Goal: Task Accomplishment & Management: Complete application form

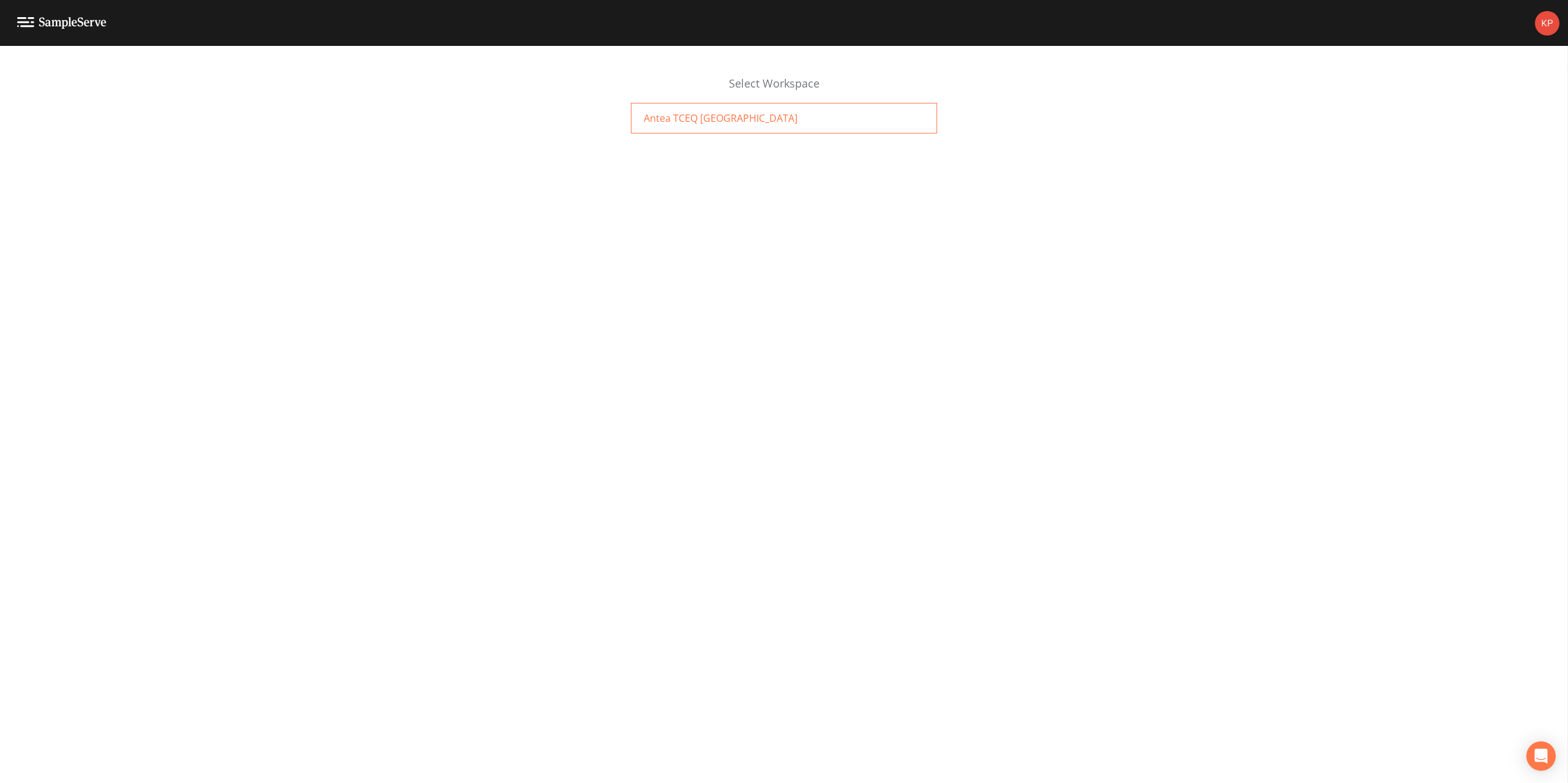
click at [657, 117] on span "Antea TCEQ [GEOGRAPHIC_DATA]" at bounding box center [720, 118] width 154 height 15
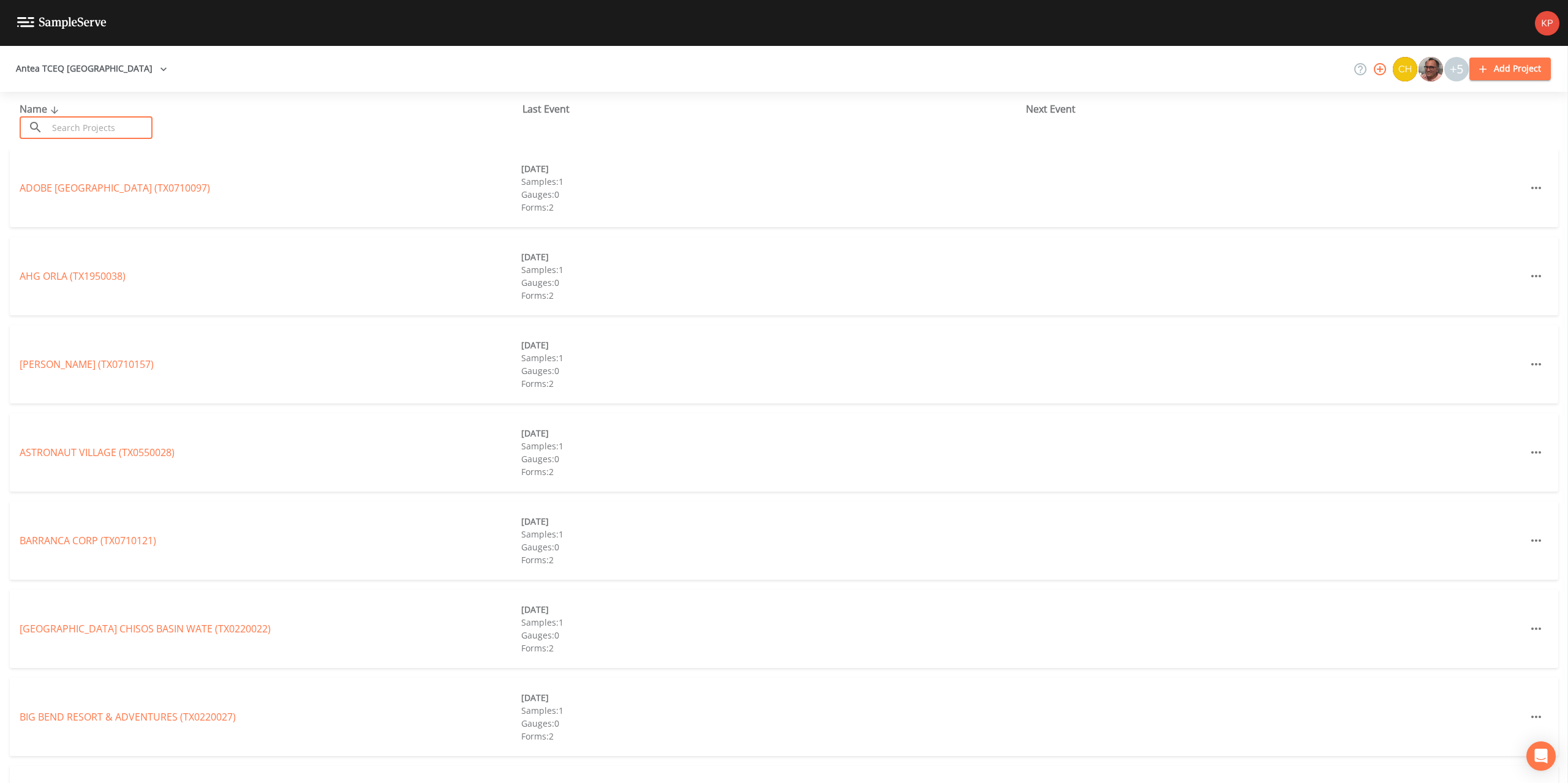
click at [69, 123] on input "text" at bounding box center [100, 127] width 105 height 23
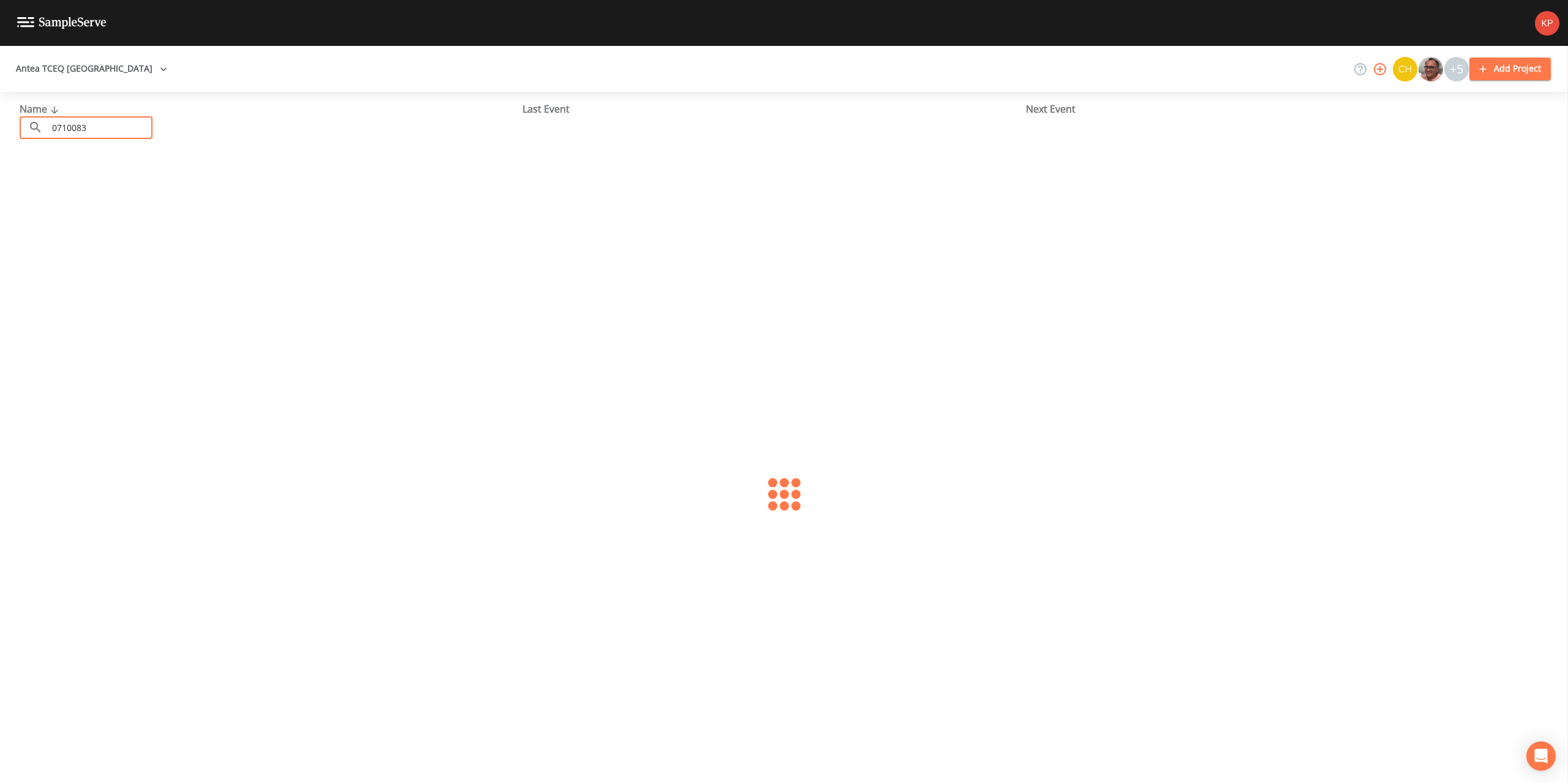
type input "0710083"
click at [44, 188] on link "FORT BLISS SITE MONITOR (TX0710083)" at bounding box center [131, 187] width 224 height 13
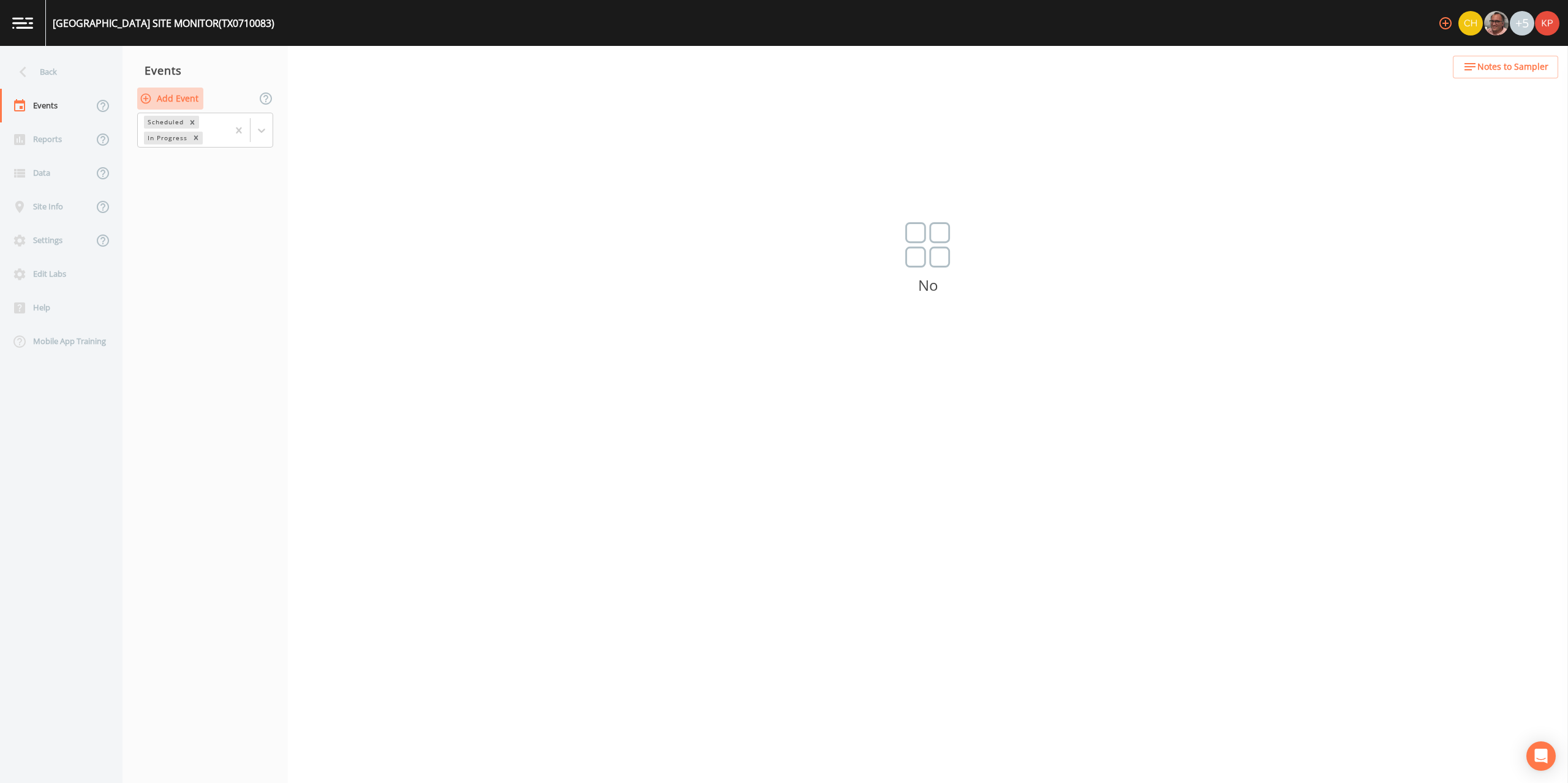
click at [147, 100] on icon "button" at bounding box center [146, 99] width 12 height 12
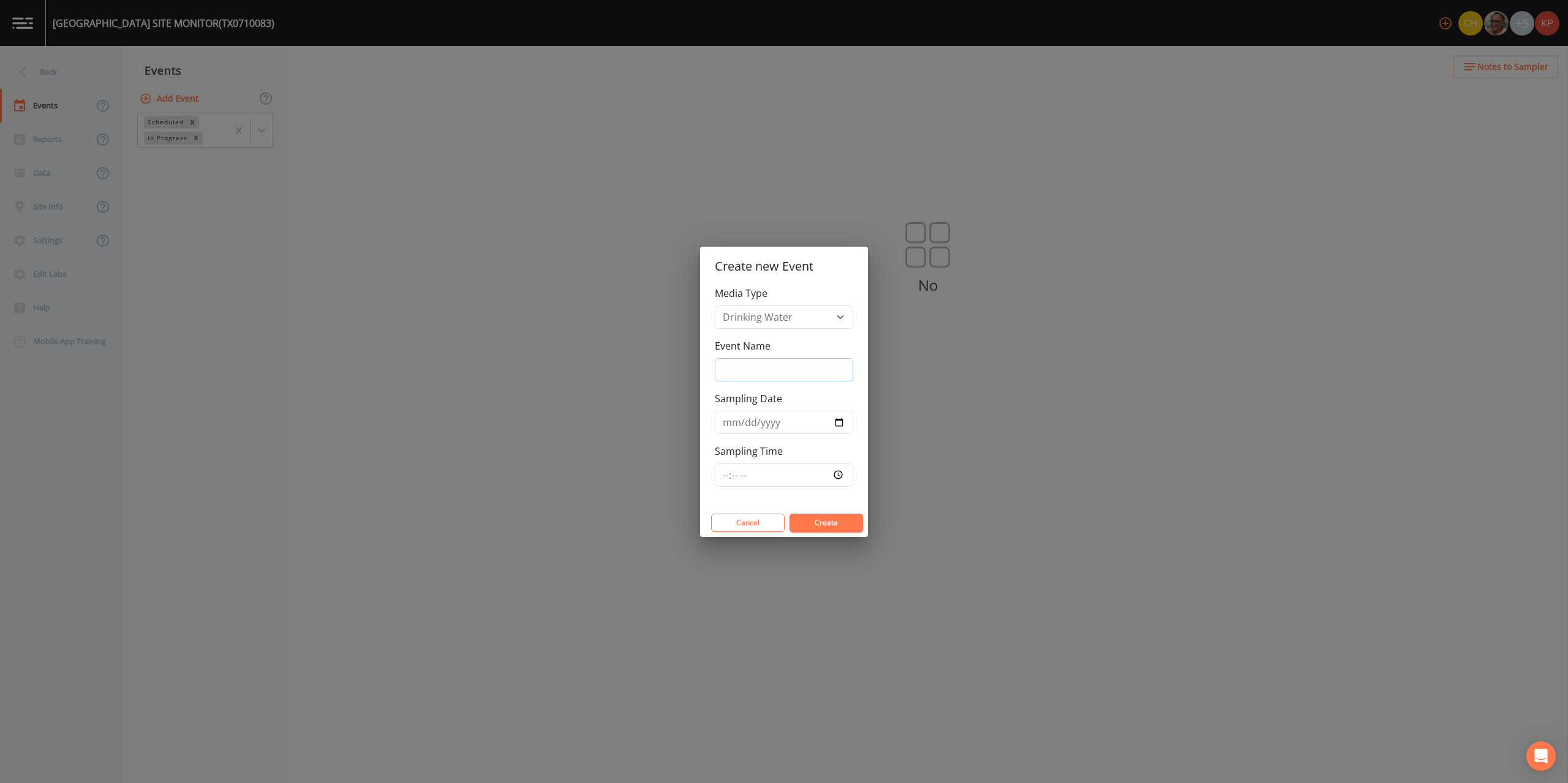
click at [734, 375] on input "Event Name" at bounding box center [783, 370] width 138 height 23
click at [801, 370] on input "Annual Sampling" at bounding box center [783, 370] width 138 height 23
type input "A"
click at [801, 370] on input "Event Name" at bounding box center [783, 370] width 138 height 23
type input "3Q2025"
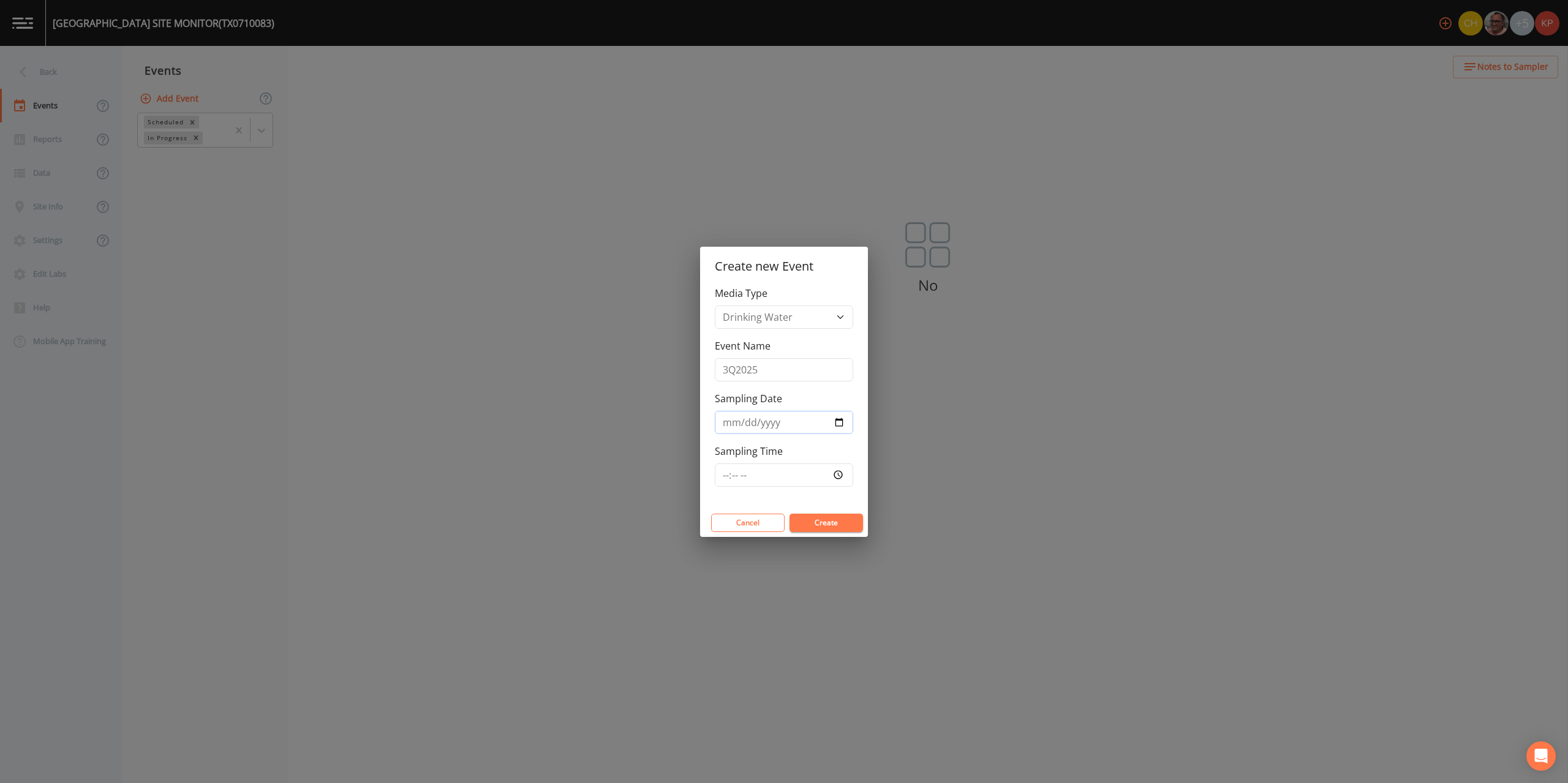
click at [838, 421] on input "Sampling Date" at bounding box center [783, 423] width 138 height 23
type input "2025-09-30"
click at [842, 475] on input "Sampling Time" at bounding box center [783, 475] width 138 height 23
type input "08:30"
click at [839, 521] on button "Create" at bounding box center [826, 523] width 73 height 19
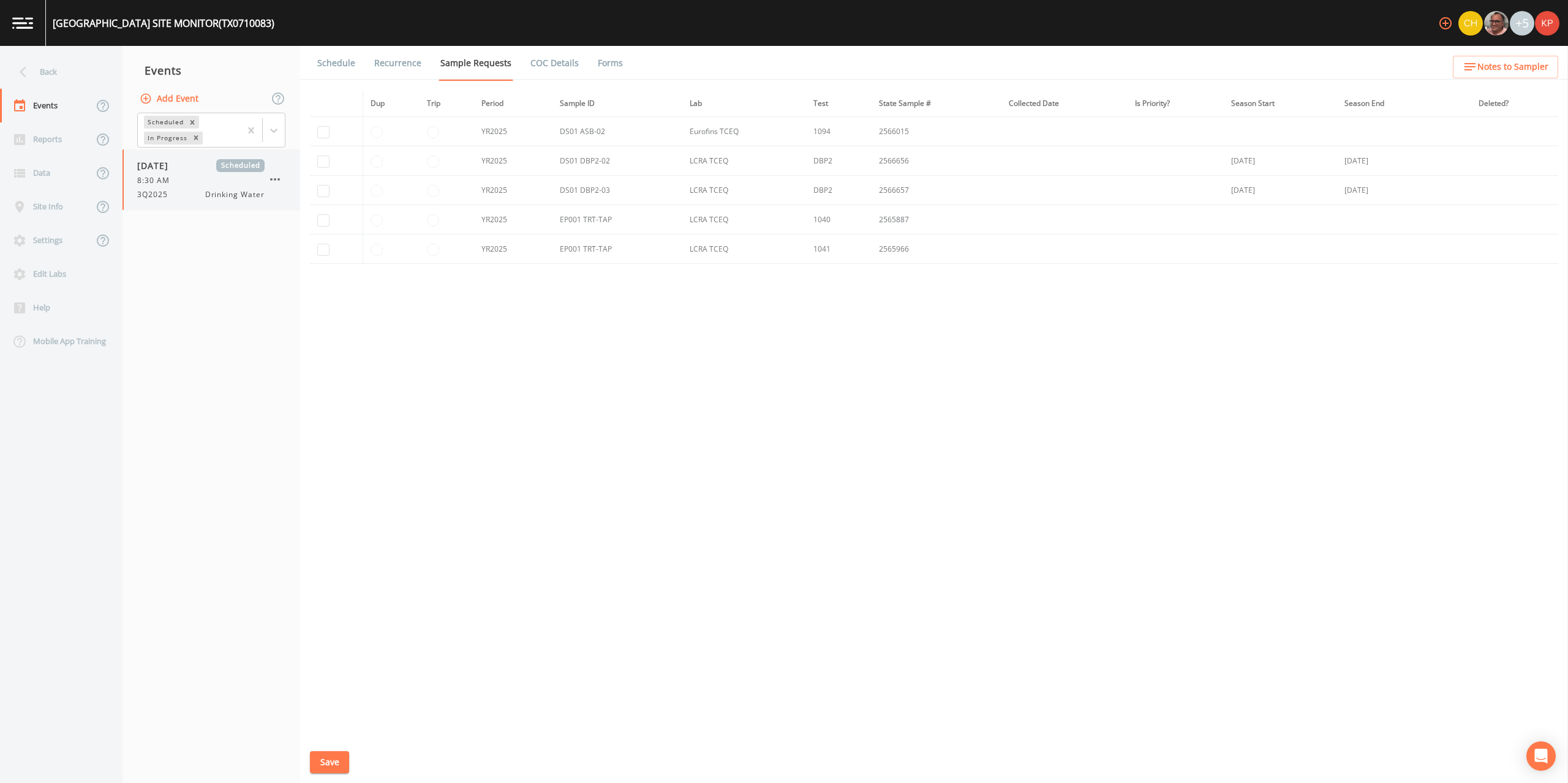
click at [278, 180] on icon "button" at bounding box center [275, 179] width 10 height 2
click at [295, 252] on div at bounding box center [286, 251] width 22 height 12
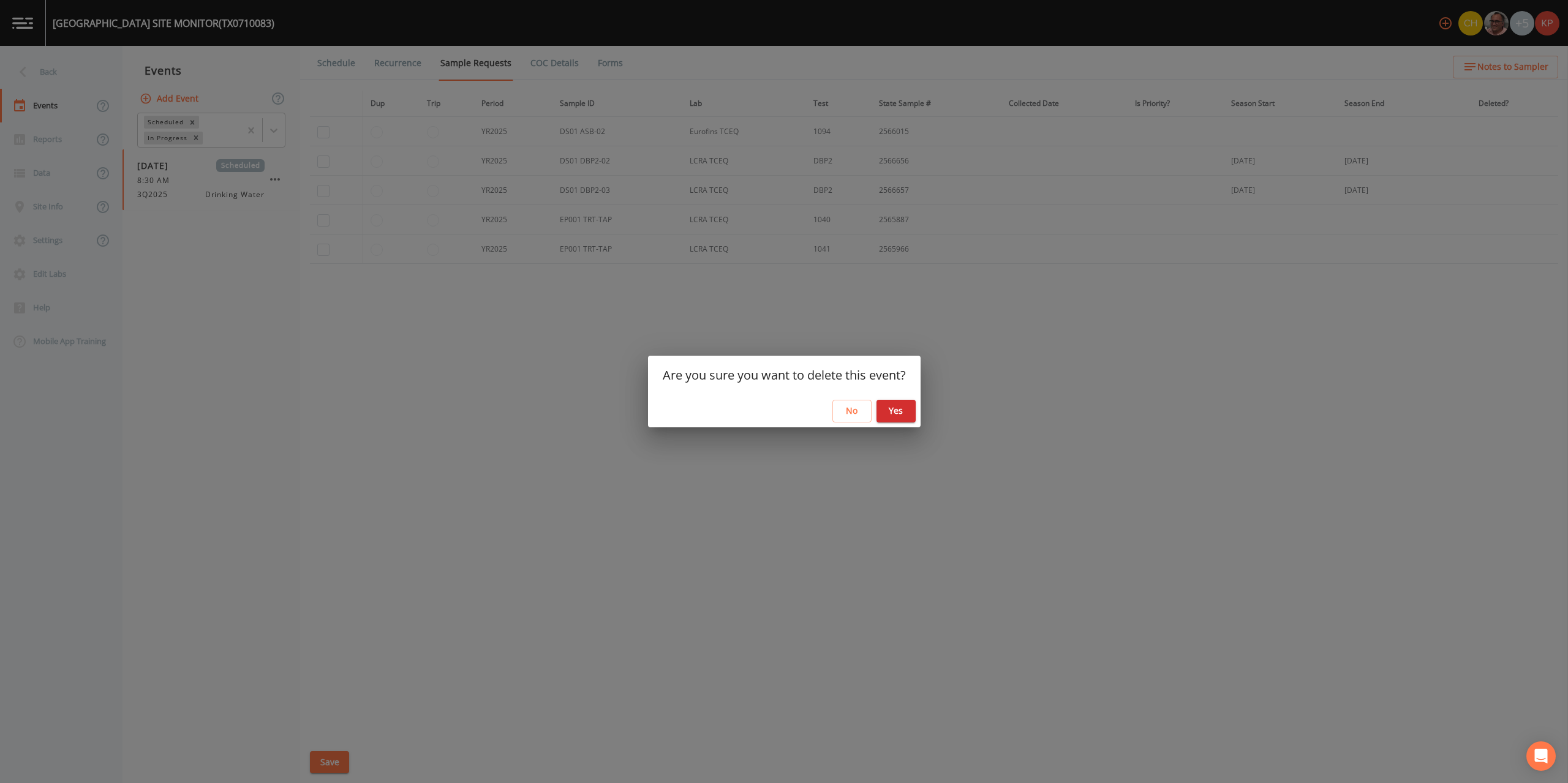
click at [892, 415] on button "Yes" at bounding box center [896, 411] width 39 height 23
